Goal: Task Accomplishment & Management: Use online tool/utility

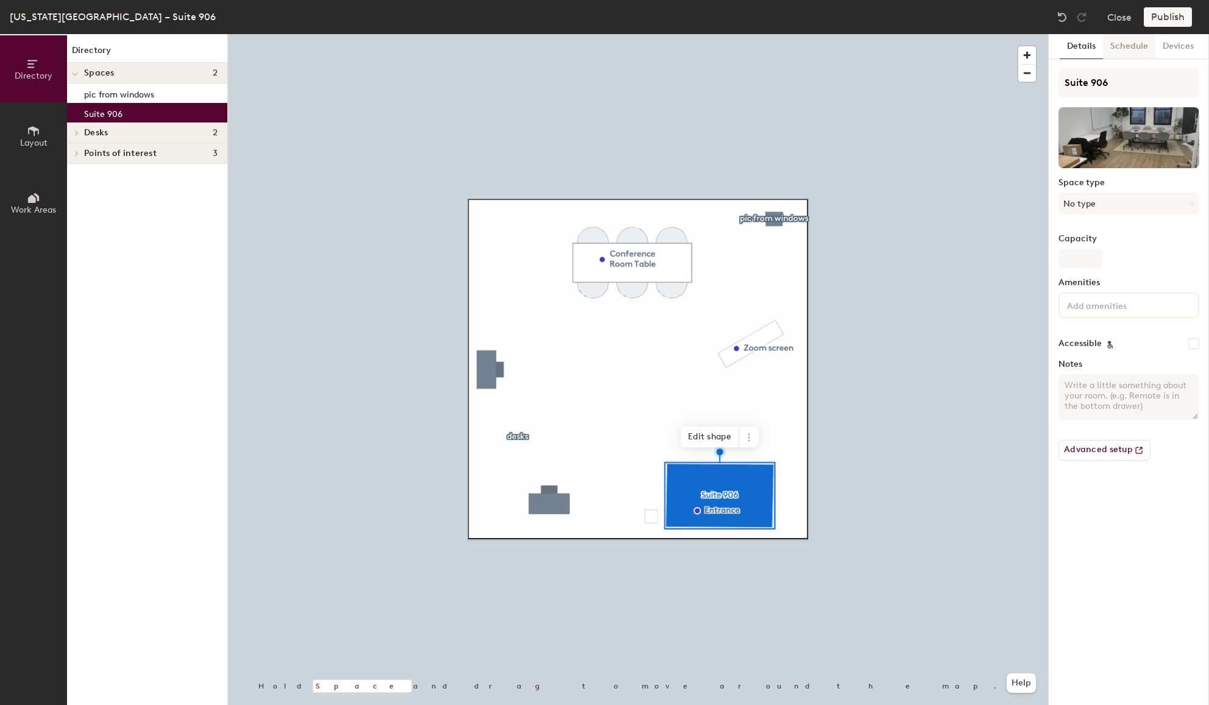
click at [1141, 48] on button "Schedule" at bounding box center [1129, 46] width 52 height 25
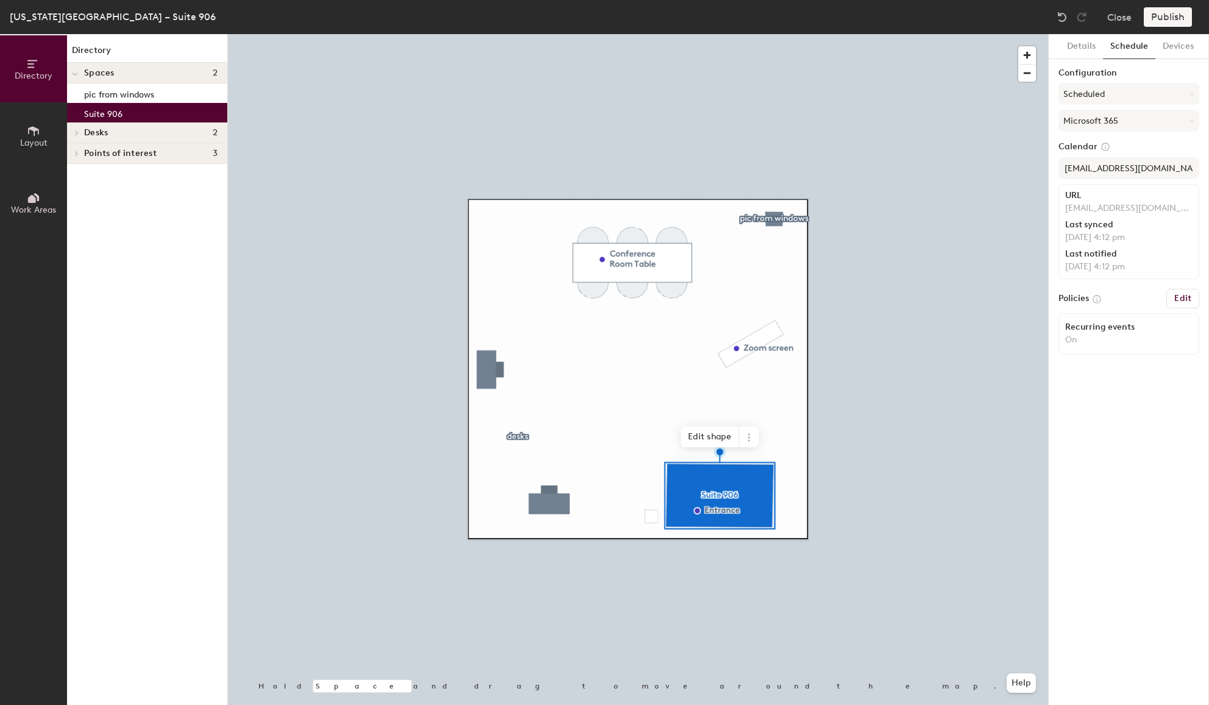
click at [1181, 299] on h6 "Edit" at bounding box center [1182, 299] width 17 height 10
click at [36, 142] on span "Layout" at bounding box center [33, 143] width 27 height 10
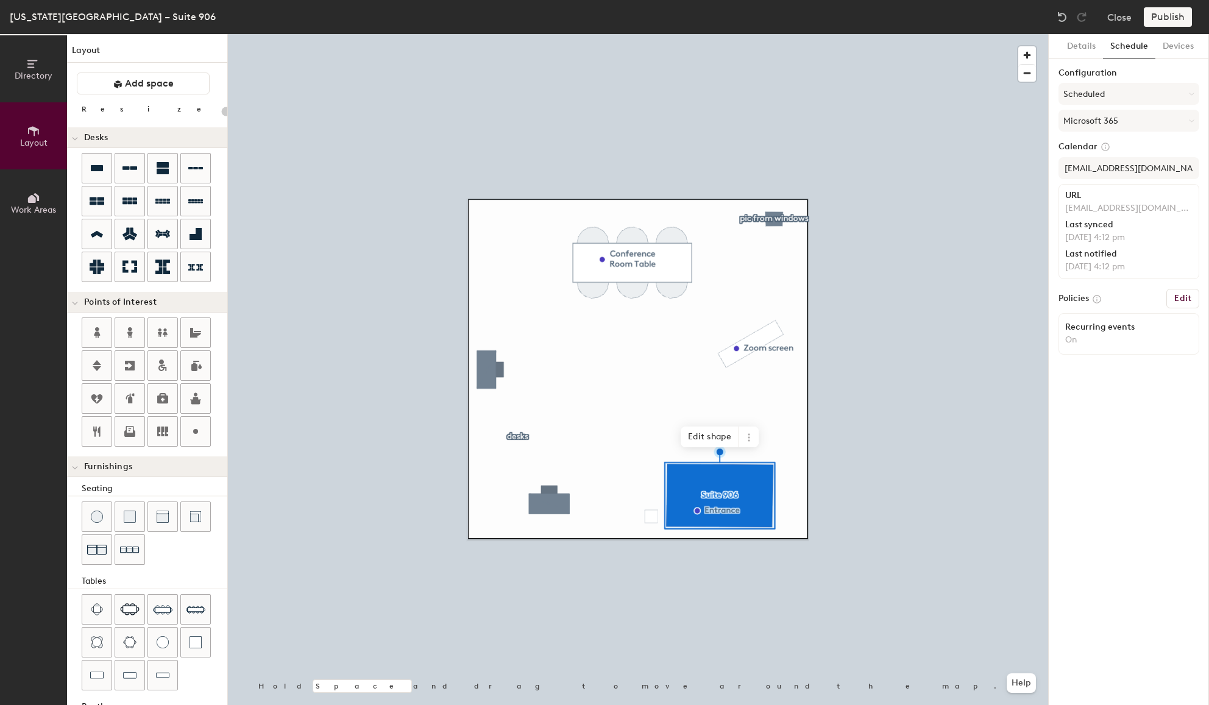
click at [34, 205] on span "Work Areas" at bounding box center [33, 210] width 45 height 10
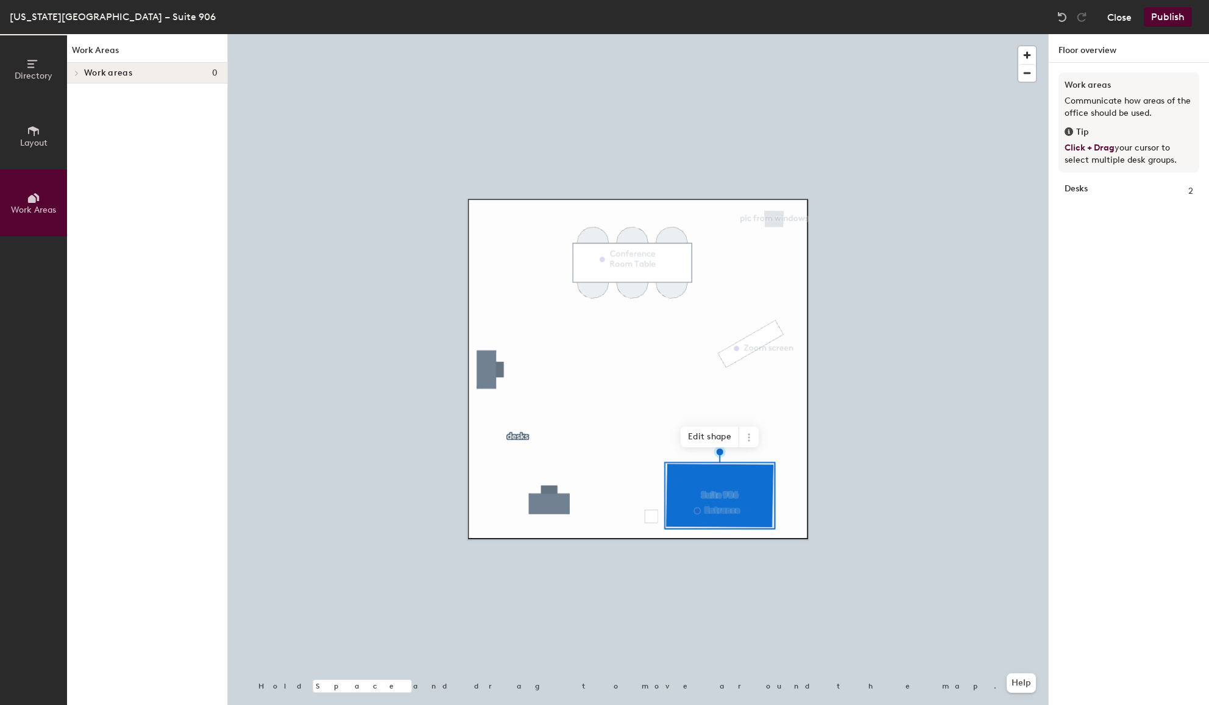
click at [1116, 19] on button "Close" at bounding box center [1119, 16] width 24 height 19
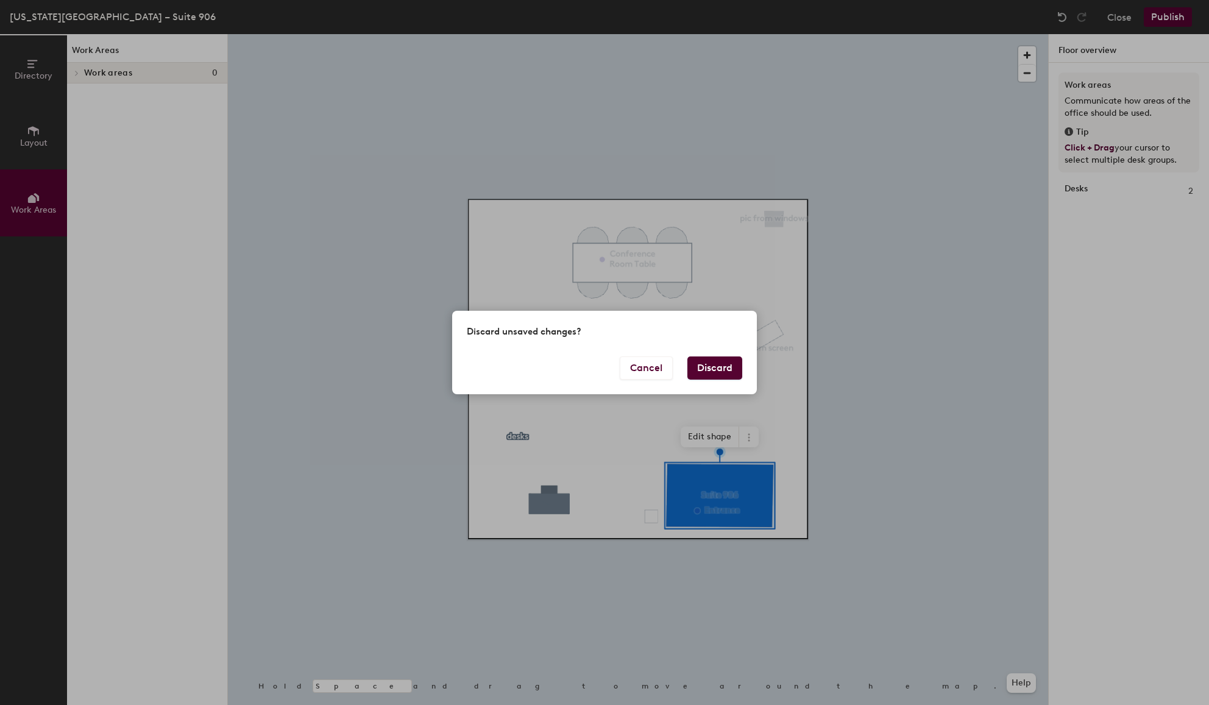
click at [729, 364] on button "Discard" at bounding box center [714, 367] width 55 height 23
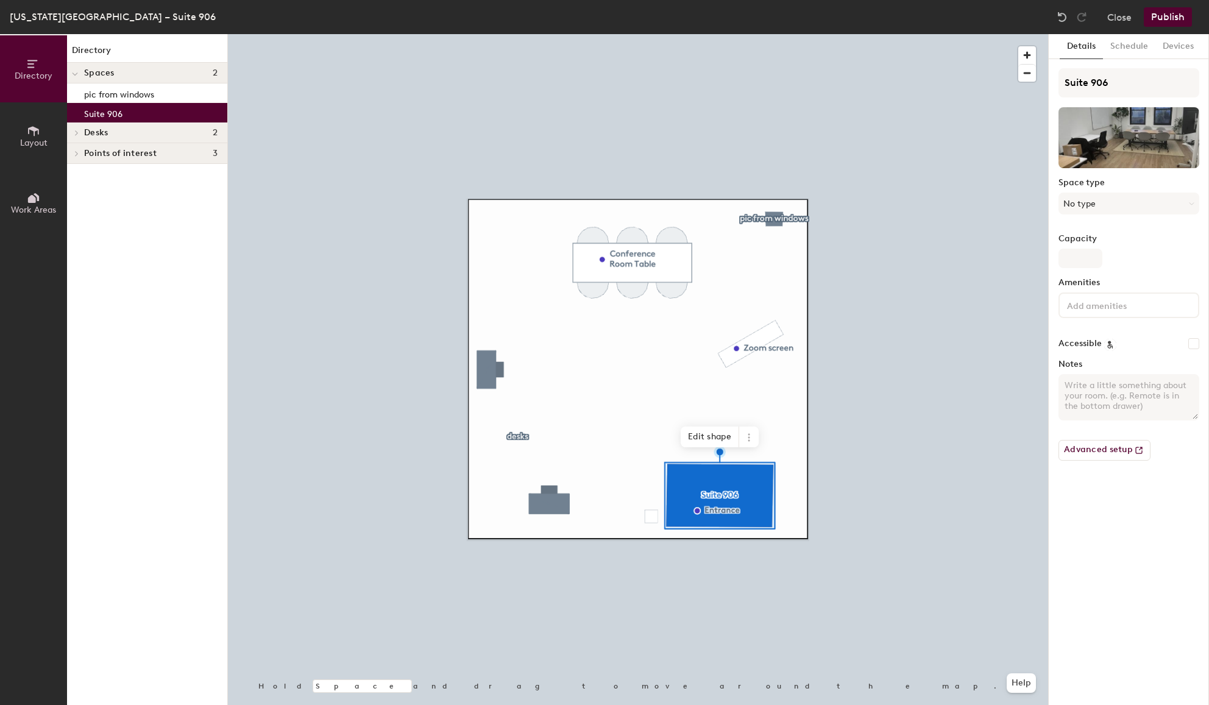
click at [1112, 395] on textarea "Notes" at bounding box center [1128, 397] width 141 height 46
click at [1102, 447] on button "Advanced setup" at bounding box center [1104, 450] width 92 height 21
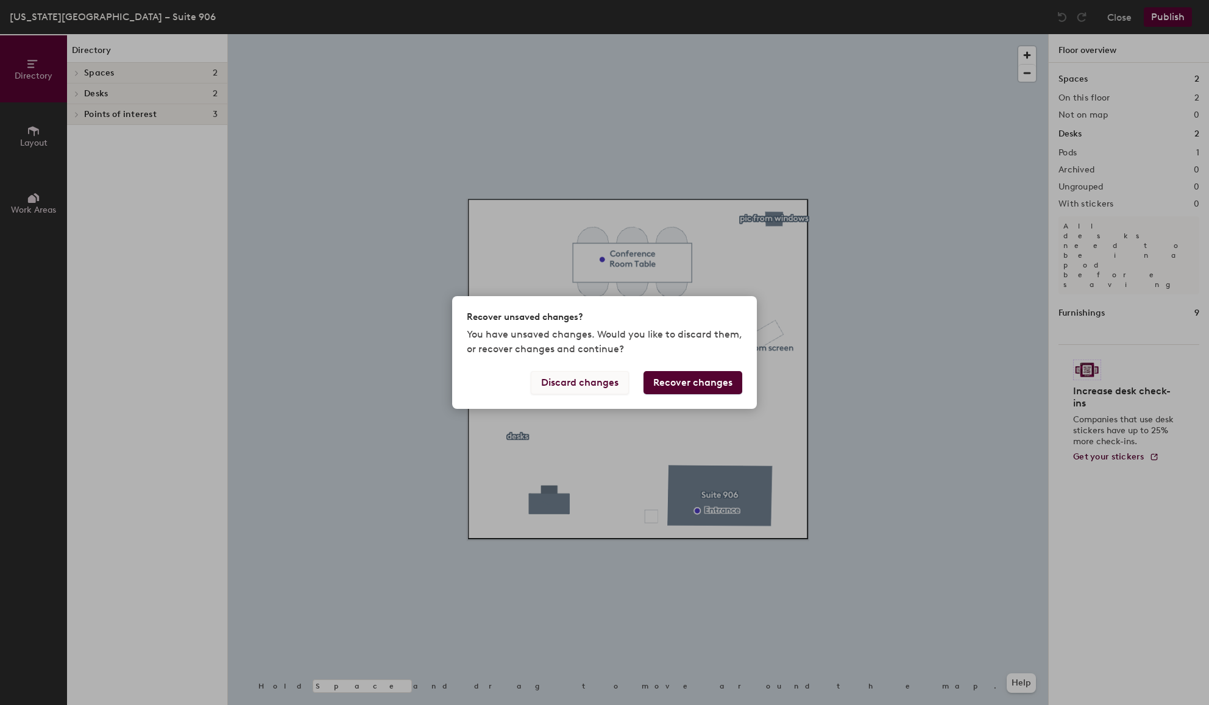
click at [610, 377] on button "Discard changes" at bounding box center [580, 382] width 98 height 23
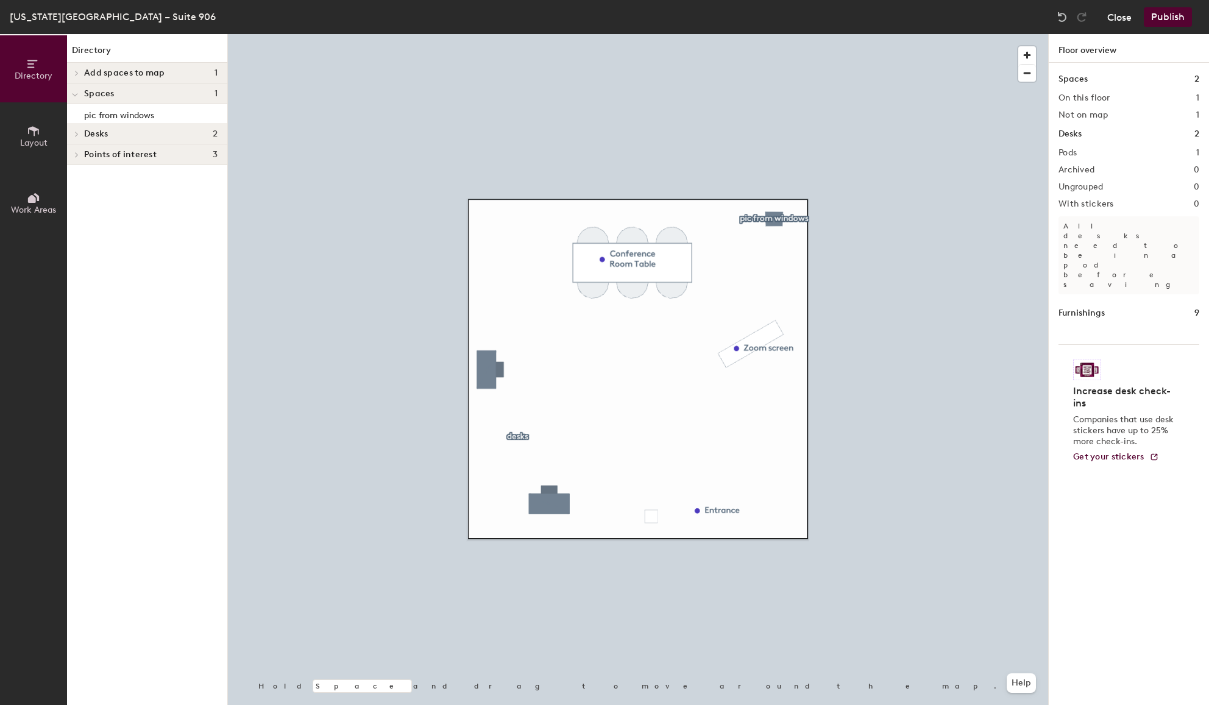
click at [1122, 19] on button "Close" at bounding box center [1119, 16] width 24 height 19
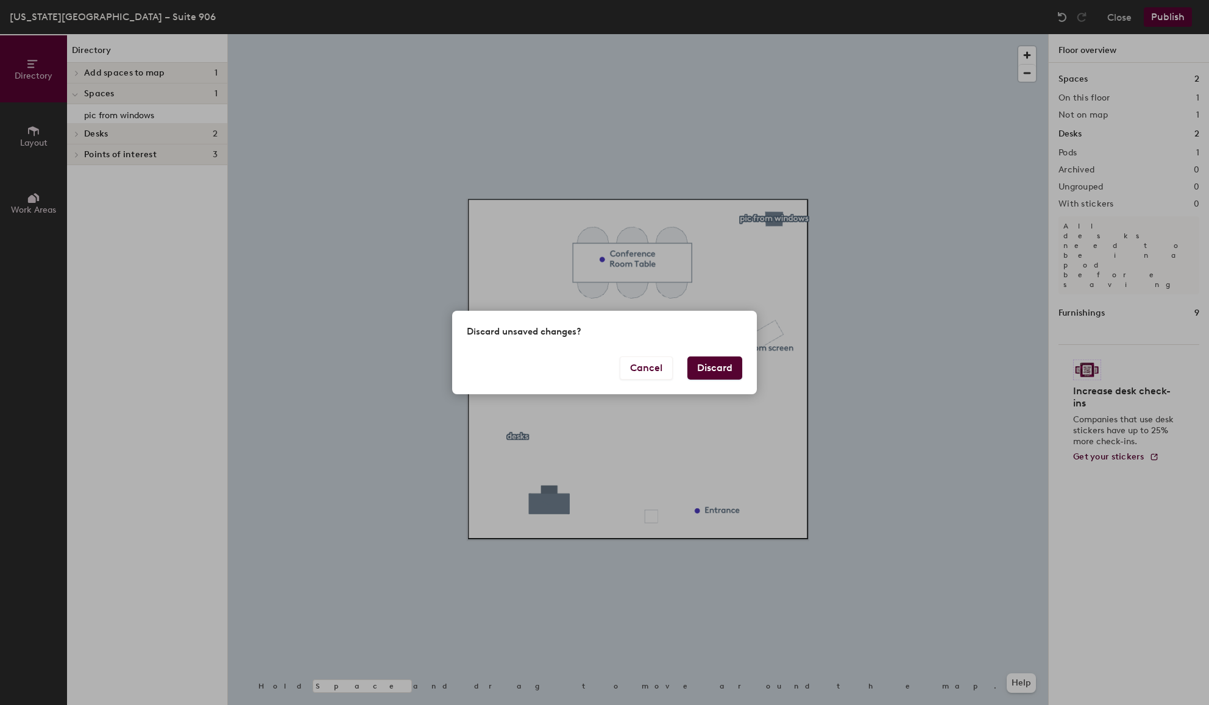
click at [722, 363] on button "Discard" at bounding box center [714, 367] width 55 height 23
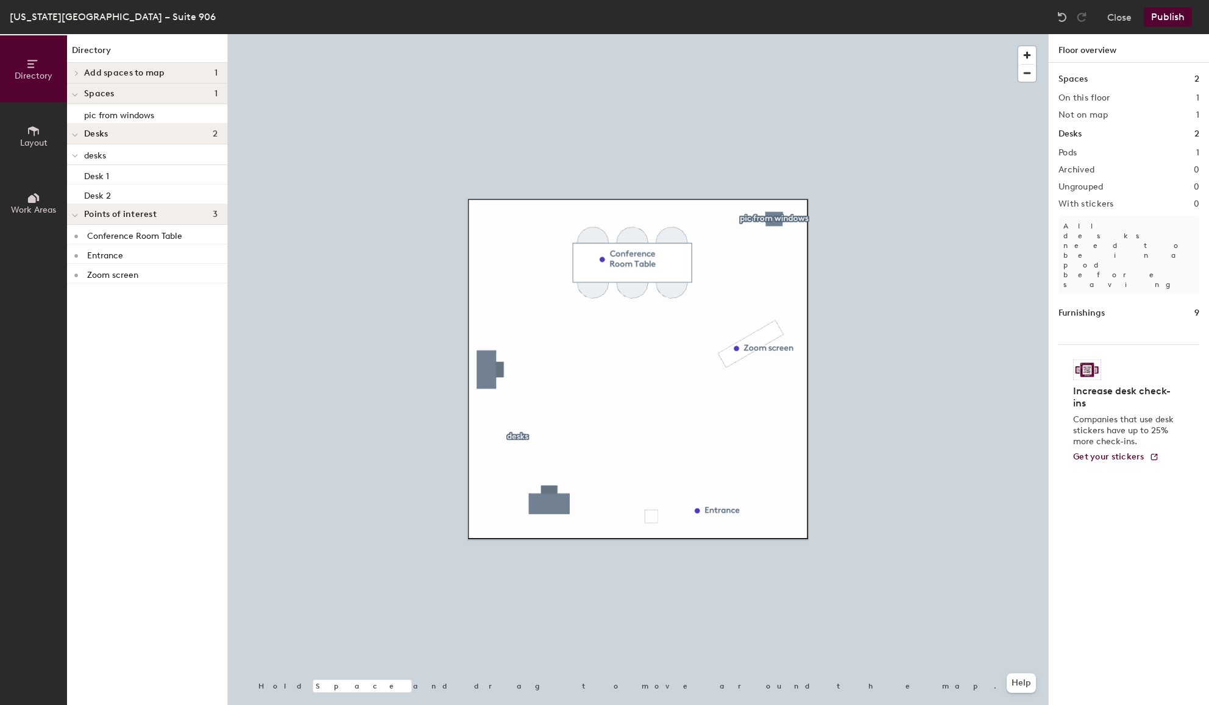
click at [1152, 19] on button "Publish" at bounding box center [1168, 16] width 48 height 19
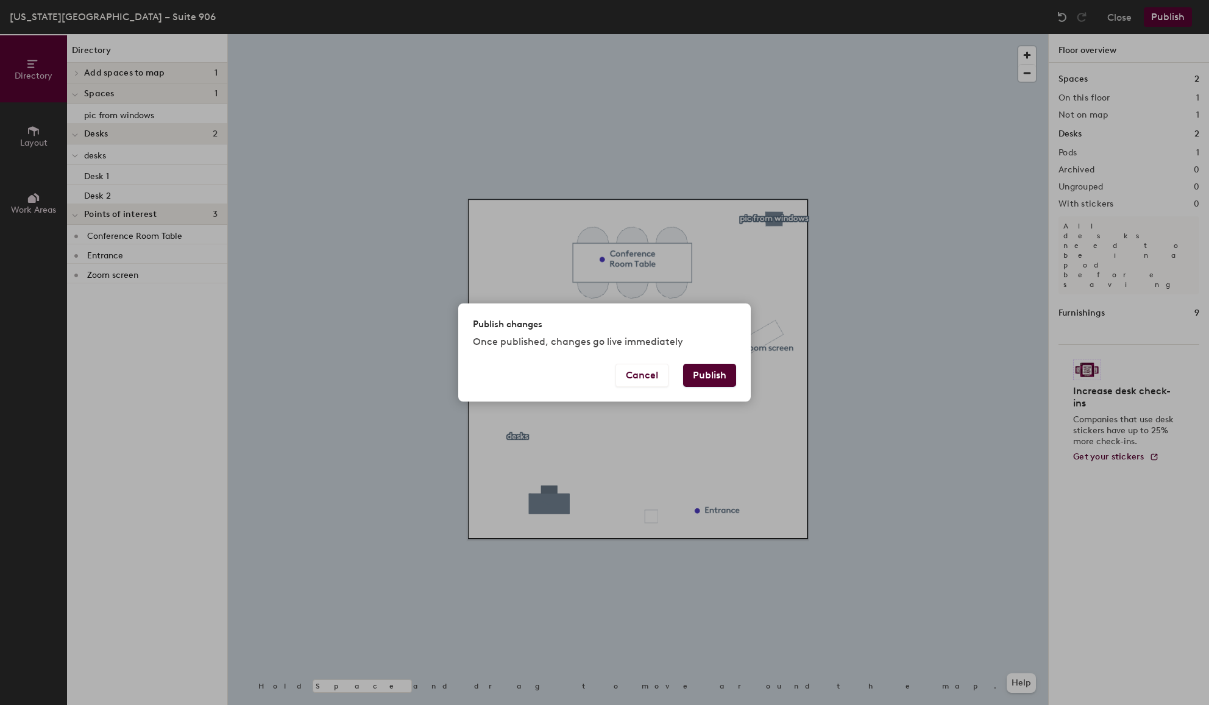
click at [713, 377] on button "Publish" at bounding box center [709, 375] width 53 height 23
